Goal: Navigation & Orientation: Find specific page/section

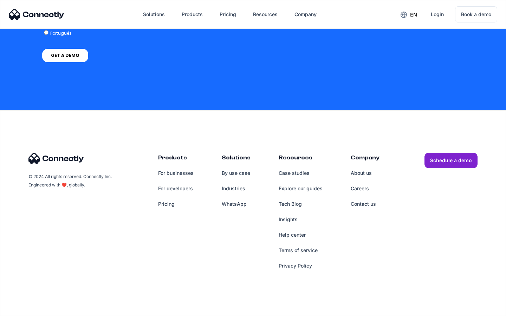
scroll to position [2888, 0]
